Goal: Task Accomplishment & Management: Complete application form

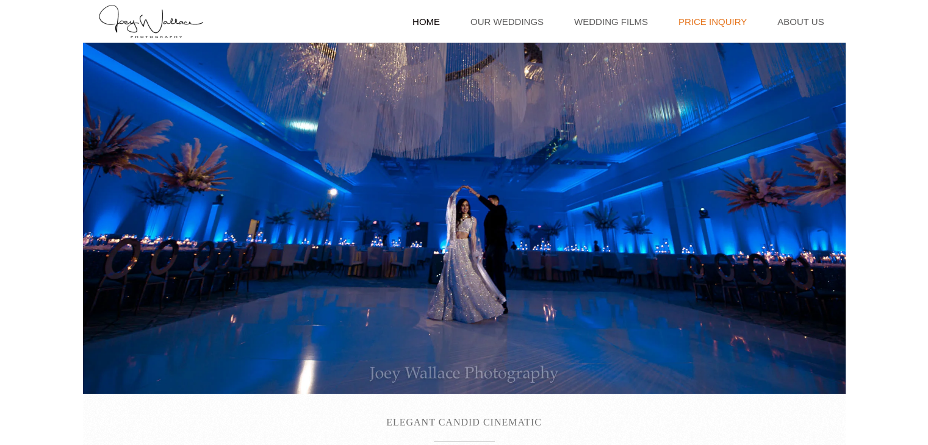
click at [706, 27] on link "Price Inquiry" at bounding box center [712, 21] width 81 height 43
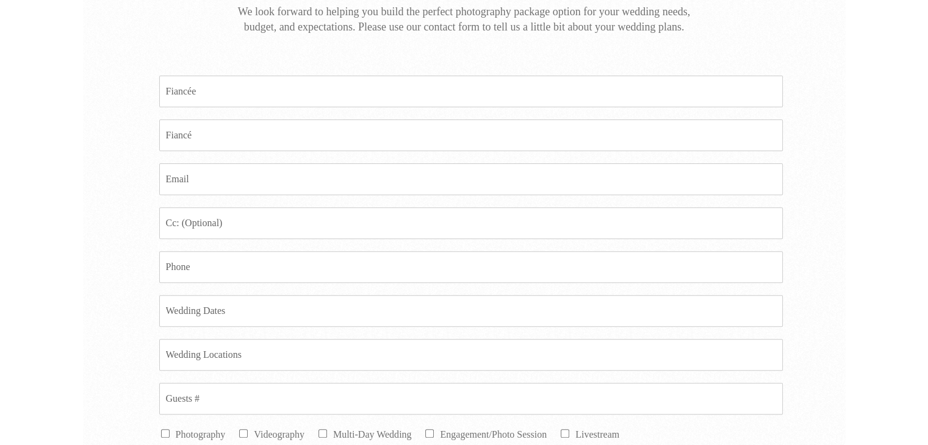
scroll to position [383, 0]
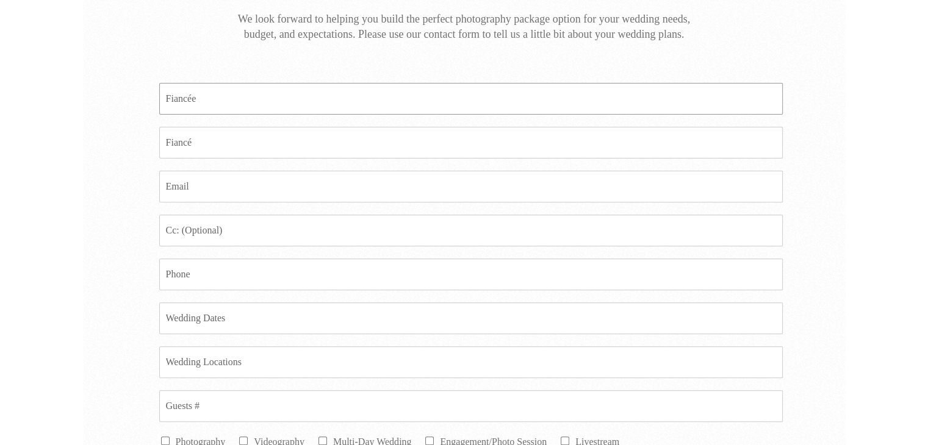
click at [212, 95] on input "Fiancee *" at bounding box center [470, 99] width 623 height 32
type input "[PERSON_NAME]"
click at [208, 138] on input "Fiance *" at bounding box center [470, 143] width 623 height 32
type input "[PERSON_NAME]"
click at [192, 198] on input "Email *" at bounding box center [470, 187] width 623 height 32
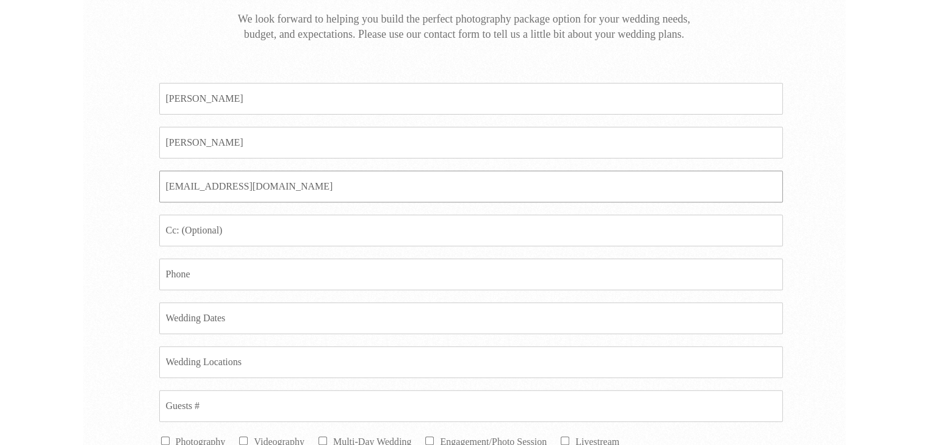
type input "[EMAIL_ADDRESS][DOMAIN_NAME]"
click at [200, 271] on input "Phone *" at bounding box center [470, 275] width 623 height 32
type input "2059132915"
click at [199, 317] on input "Date *" at bounding box center [470, 319] width 623 height 32
type input "[DATE]"
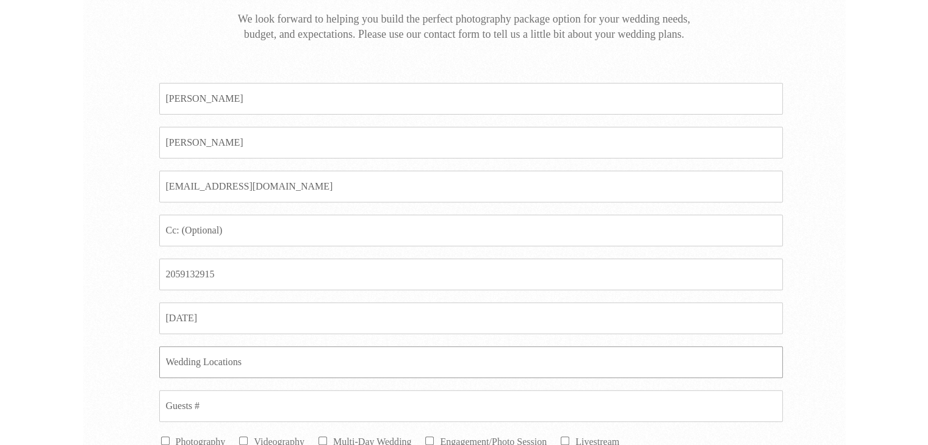
click at [224, 357] on input "Location *" at bounding box center [470, 362] width 623 height 32
type input "[GEOGRAPHIC_DATA][DEMOGRAPHIC_DATA]"
click at [204, 406] on input "Guests # *" at bounding box center [470, 406] width 623 height 32
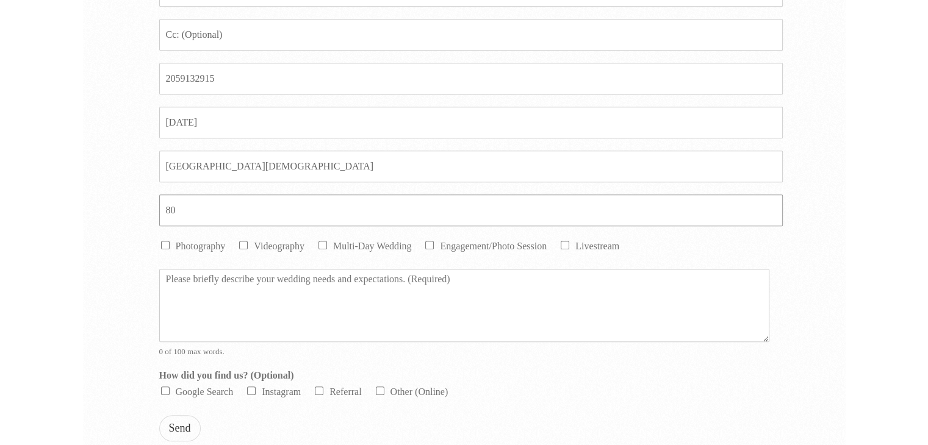
scroll to position [581, 0]
type input "80"
click at [165, 245] on li "Photography" at bounding box center [192, 243] width 66 height 15
click at [164, 239] on input "Photography" at bounding box center [165, 243] width 9 height 9
checkbox input "true"
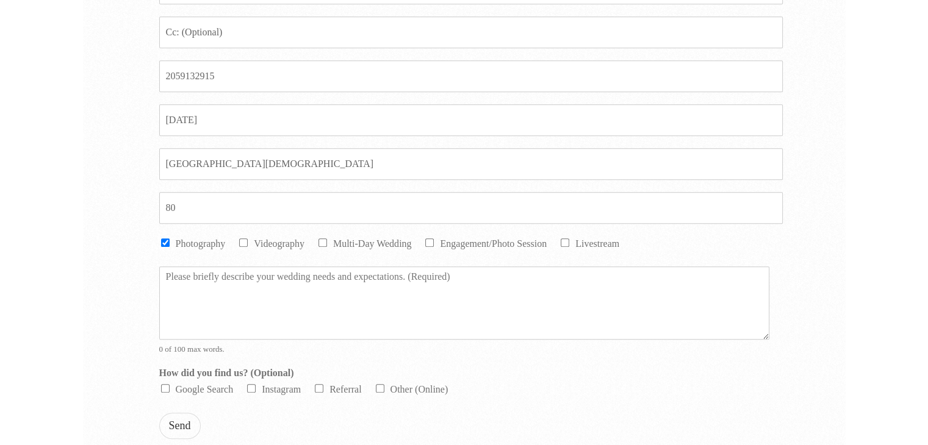
click at [164, 384] on input "Google Search" at bounding box center [165, 388] width 9 height 9
checkbox input "true"
click at [176, 281] on textarea "Message *" at bounding box center [464, 303] width 610 height 73
click at [232, 279] on textarea "I need a photograpor" at bounding box center [464, 303] width 610 height 73
drag, startPoint x: 232, startPoint y: 279, endPoint x: 281, endPoint y: 301, distance: 53.5
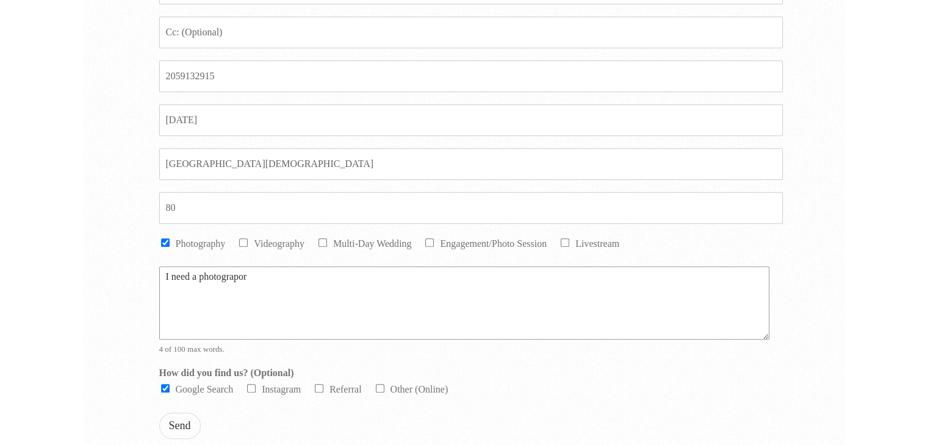
click at [281, 301] on textarea "I need a photograpor" at bounding box center [464, 303] width 610 height 73
click at [251, 276] on textarea "I need a photographer for my ceremony." at bounding box center [464, 303] width 610 height 73
click at [388, 279] on textarea "I need a photographer for about 2hrs for my ceremony." at bounding box center [464, 303] width 610 height 73
click at [339, 278] on textarea "I need a photographer for about 2hrs for my ceremony." at bounding box center [464, 303] width 610 height 73
click at [291, 273] on textarea "I need a photographer for about 2hrs for my wedding ceremony." at bounding box center [464, 303] width 610 height 73
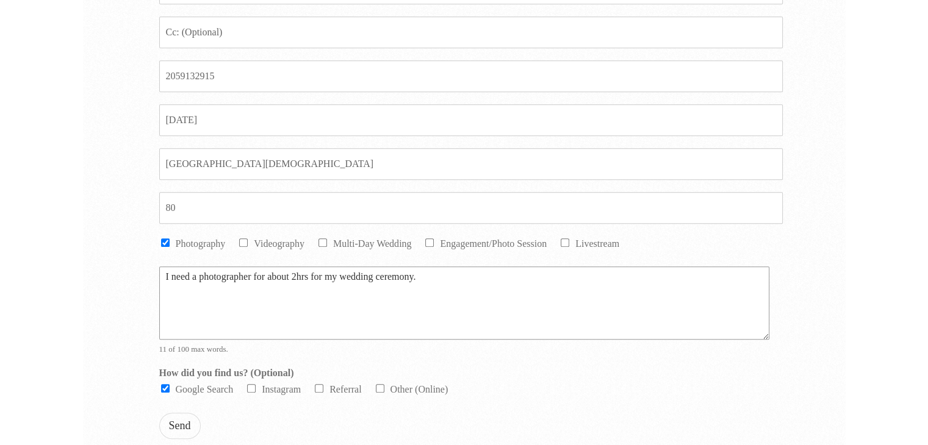
click at [441, 267] on textarea "I need a photographer for about 2hrs for my wedding ceremony." at bounding box center [464, 303] width 610 height 73
type textarea "I need a photographer for about 2hrs for my wedding ceremony"
click at [185, 420] on button "Send" at bounding box center [179, 426] width 41 height 26
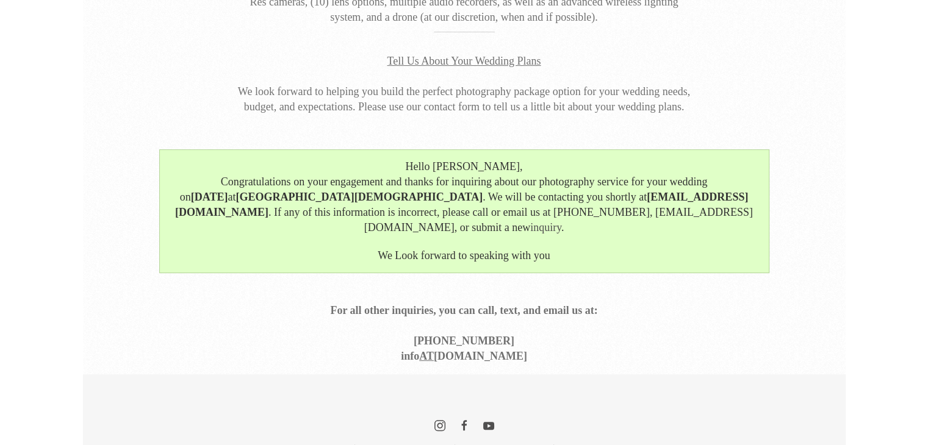
scroll to position [344, 0]
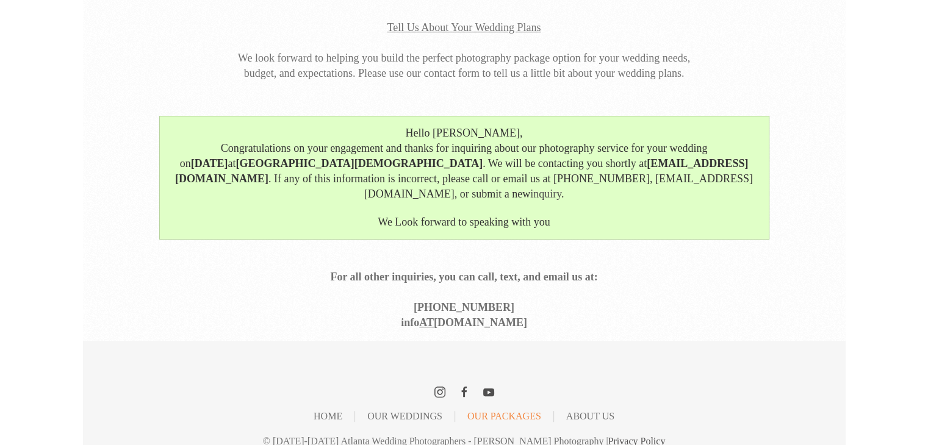
click at [525, 416] on link "Our Packages" at bounding box center [504, 416] width 74 height 1
